Goal: Communication & Community: Answer question/provide support

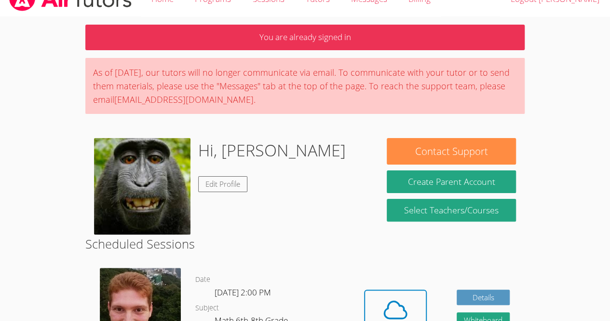
scroll to position [25, 0]
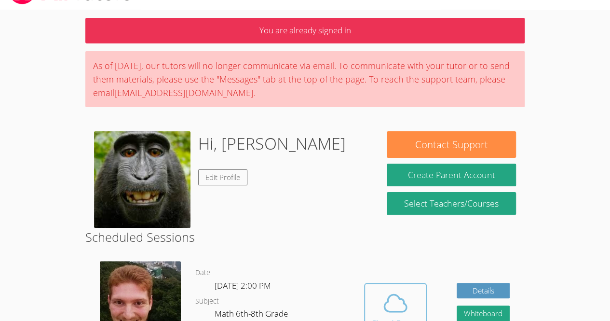
click at [387, 289] on icon at bounding box center [395, 302] width 27 height 27
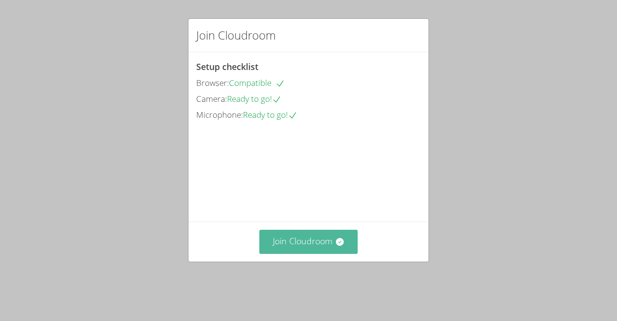
click at [344, 251] on button "Join Cloudroom" at bounding box center [308, 241] width 99 height 24
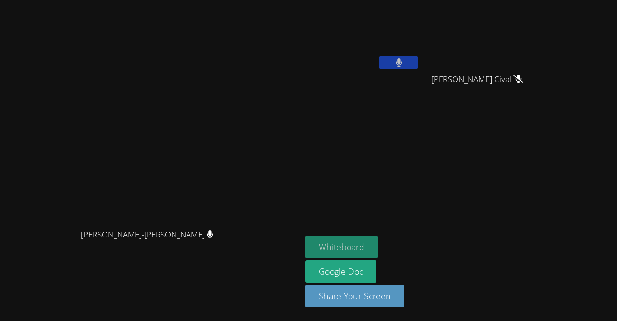
click at [378, 242] on button "Whiteboard" at bounding box center [341, 246] width 73 height 23
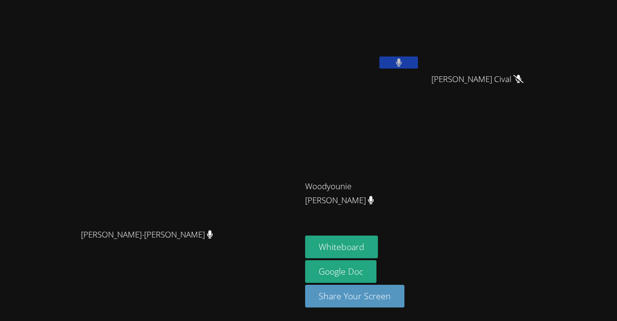
click at [418, 66] on button at bounding box center [398, 62] width 39 height 12
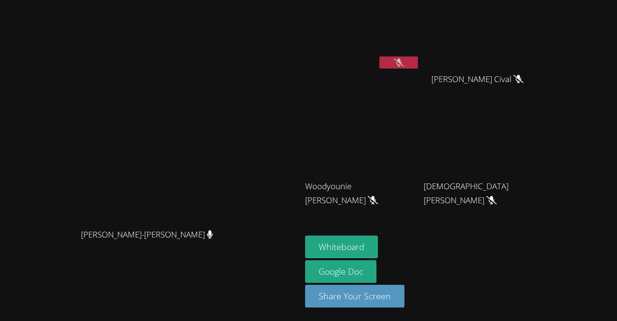
click at [418, 62] on button at bounding box center [398, 62] width 39 height 12
click at [418, 64] on button at bounding box center [398, 62] width 39 height 12
click at [502, 32] on video at bounding box center [481, 36] width 115 height 65
click at [418, 63] on button at bounding box center [398, 62] width 39 height 12
click at [418, 66] on button at bounding box center [398, 62] width 39 height 12
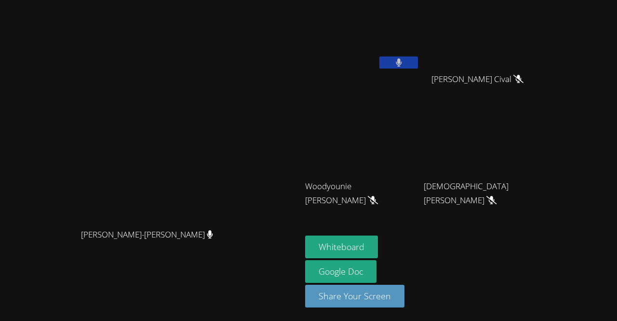
click at [402, 63] on icon at bounding box center [399, 62] width 6 height 8
click at [418, 57] on button at bounding box center [398, 62] width 39 height 12
click at [402, 63] on icon at bounding box center [399, 62] width 6 height 8
click at [404, 63] on icon at bounding box center [399, 62] width 10 height 8
click at [402, 63] on icon at bounding box center [399, 62] width 6 height 8
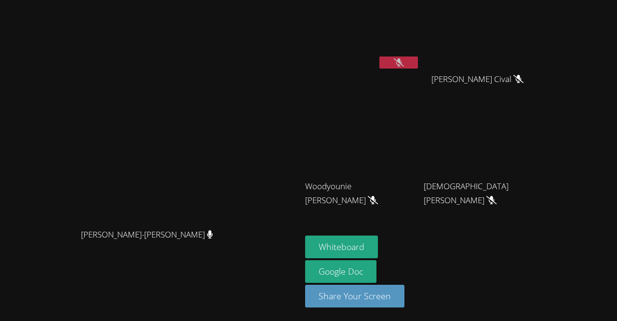
click at [404, 63] on icon at bounding box center [399, 62] width 10 height 8
click at [402, 64] on icon at bounding box center [399, 62] width 6 height 8
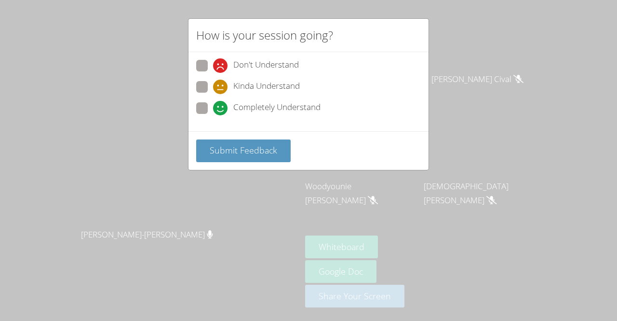
click at [305, 96] on div "Kinda Understand" at bounding box center [308, 89] width 225 height 17
click at [282, 97] on div "Don't Understand Kinda Understand Completely Understand" at bounding box center [308, 90] width 225 height 60
click at [255, 98] on div "Don't Understand Kinda Understand Completely Understand" at bounding box center [308, 90] width 225 height 60
click at [213, 115] on span at bounding box center [213, 115] width 0 height 0
click at [213, 107] on input "Completely Understand" at bounding box center [217, 106] width 8 height 8
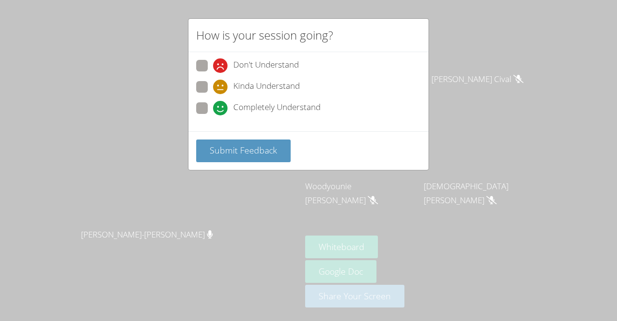
radio input "true"
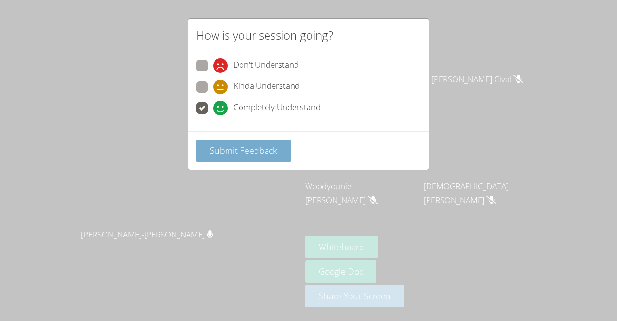
click at [233, 149] on span "Submit Feedback" at bounding box center [243, 150] width 67 height 12
